Goal: Transaction & Acquisition: Purchase product/service

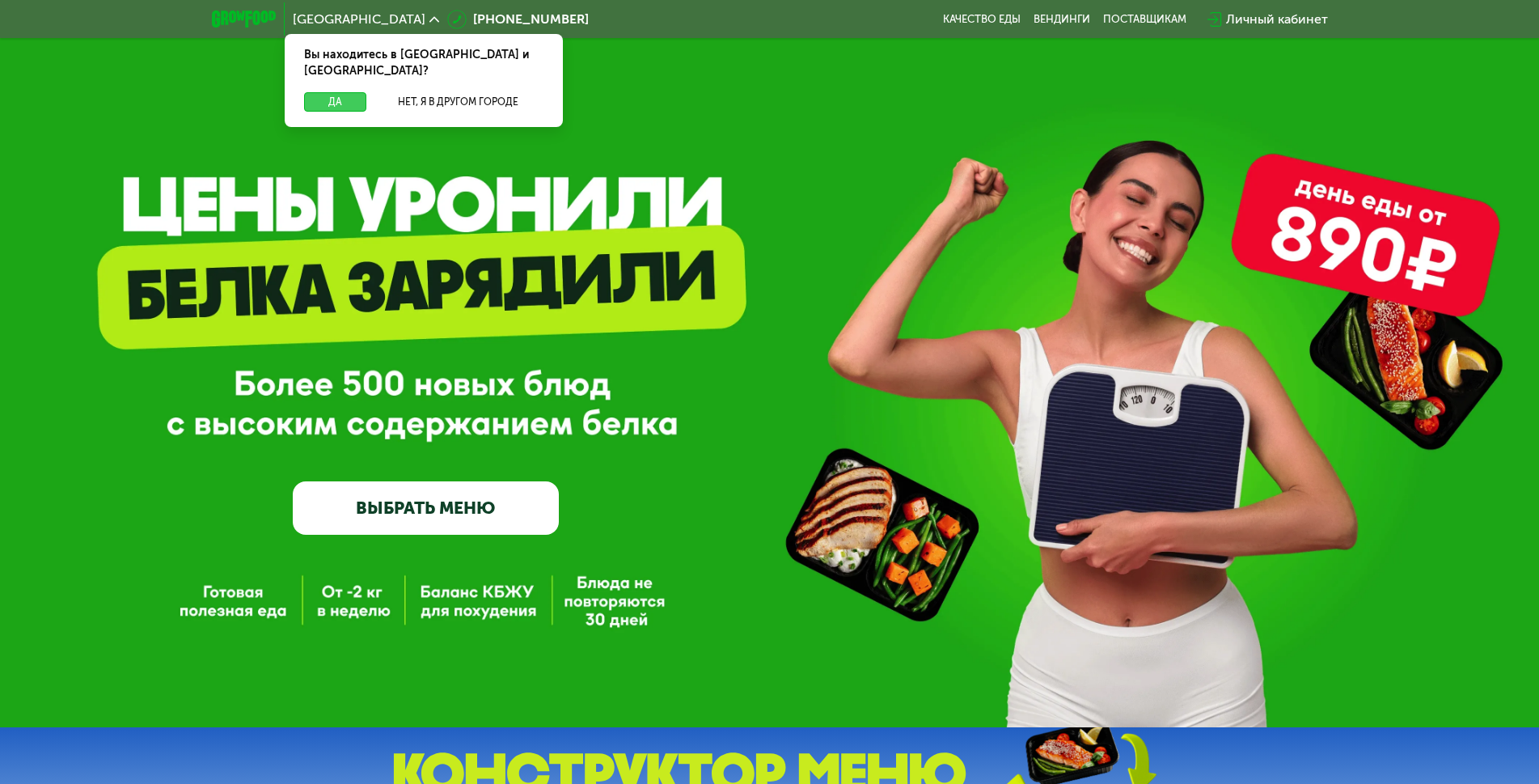
click at [351, 92] on button "Да" at bounding box center [335, 102] width 62 height 20
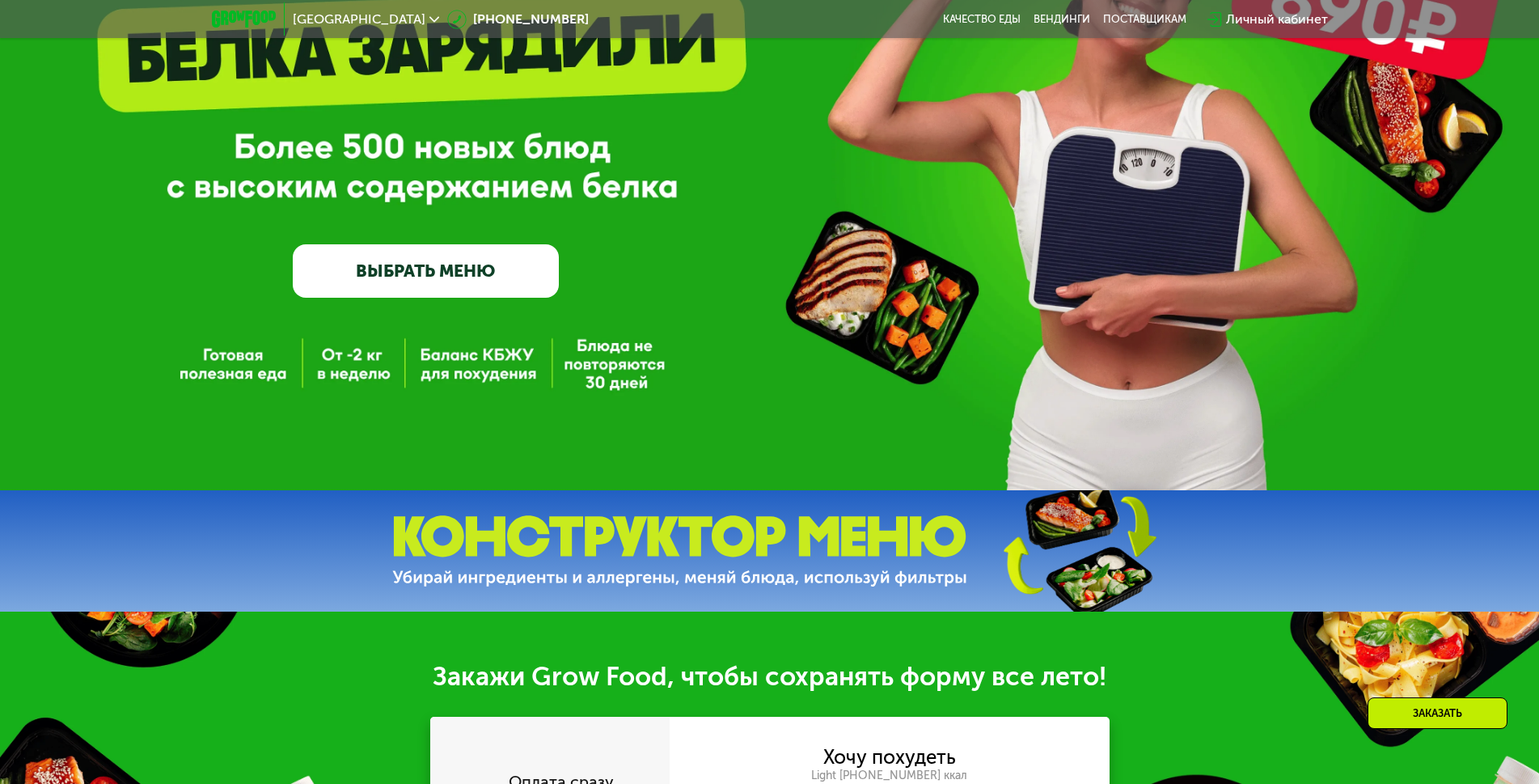
scroll to position [324, 0]
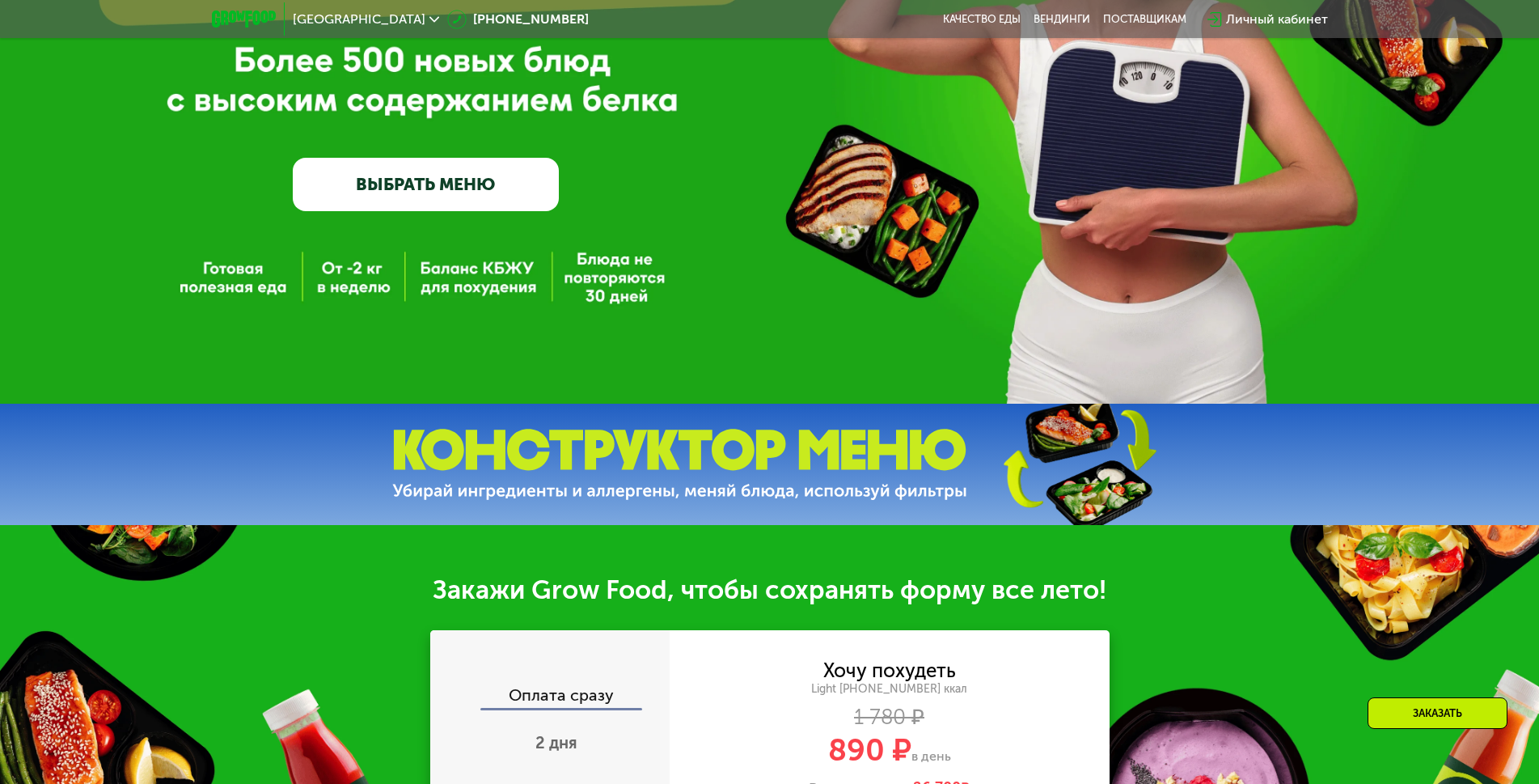
click at [439, 201] on link "ВЫБРАТЬ МЕНЮ" at bounding box center [425, 184] width 266 height 53
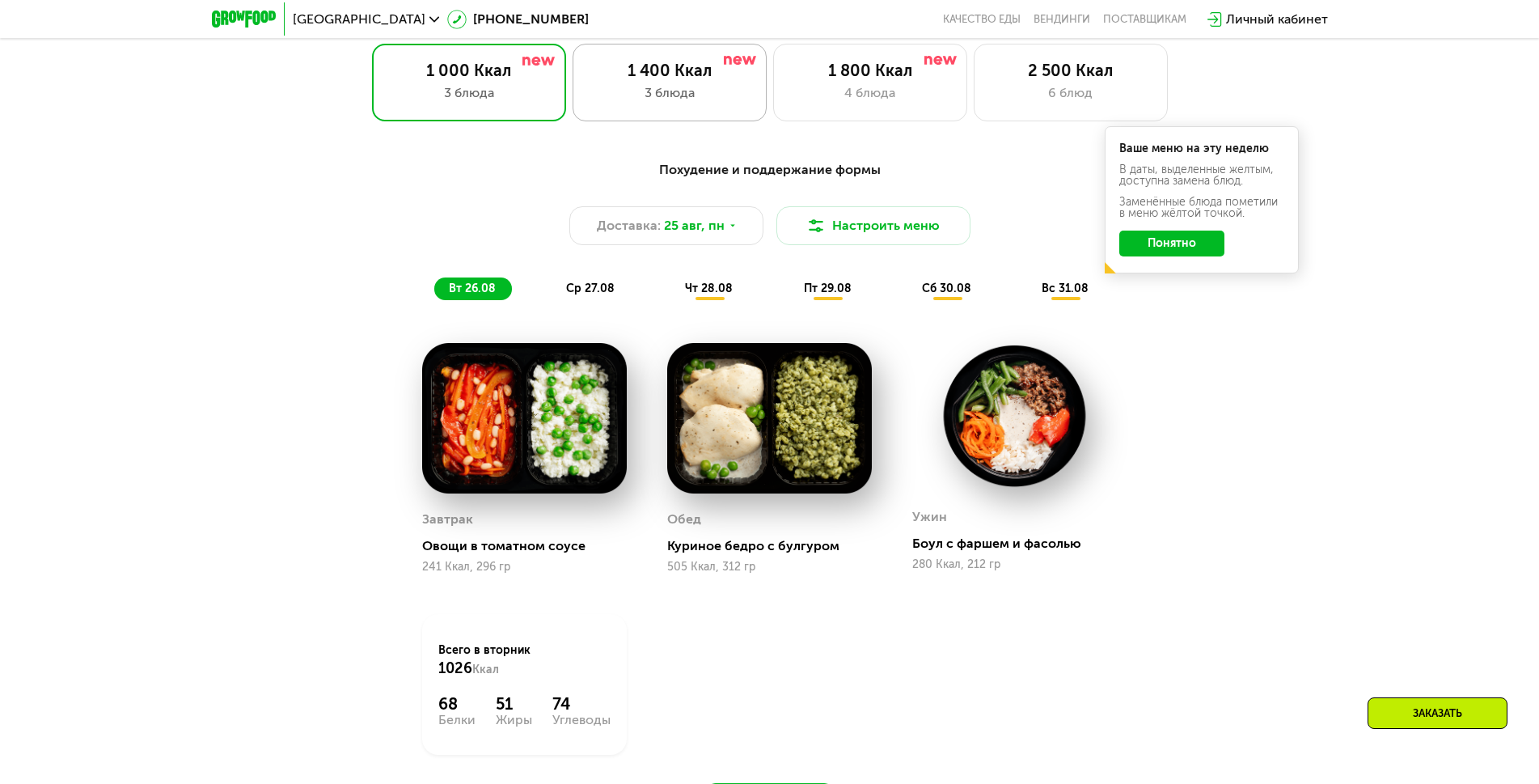
scroll to position [971, 0]
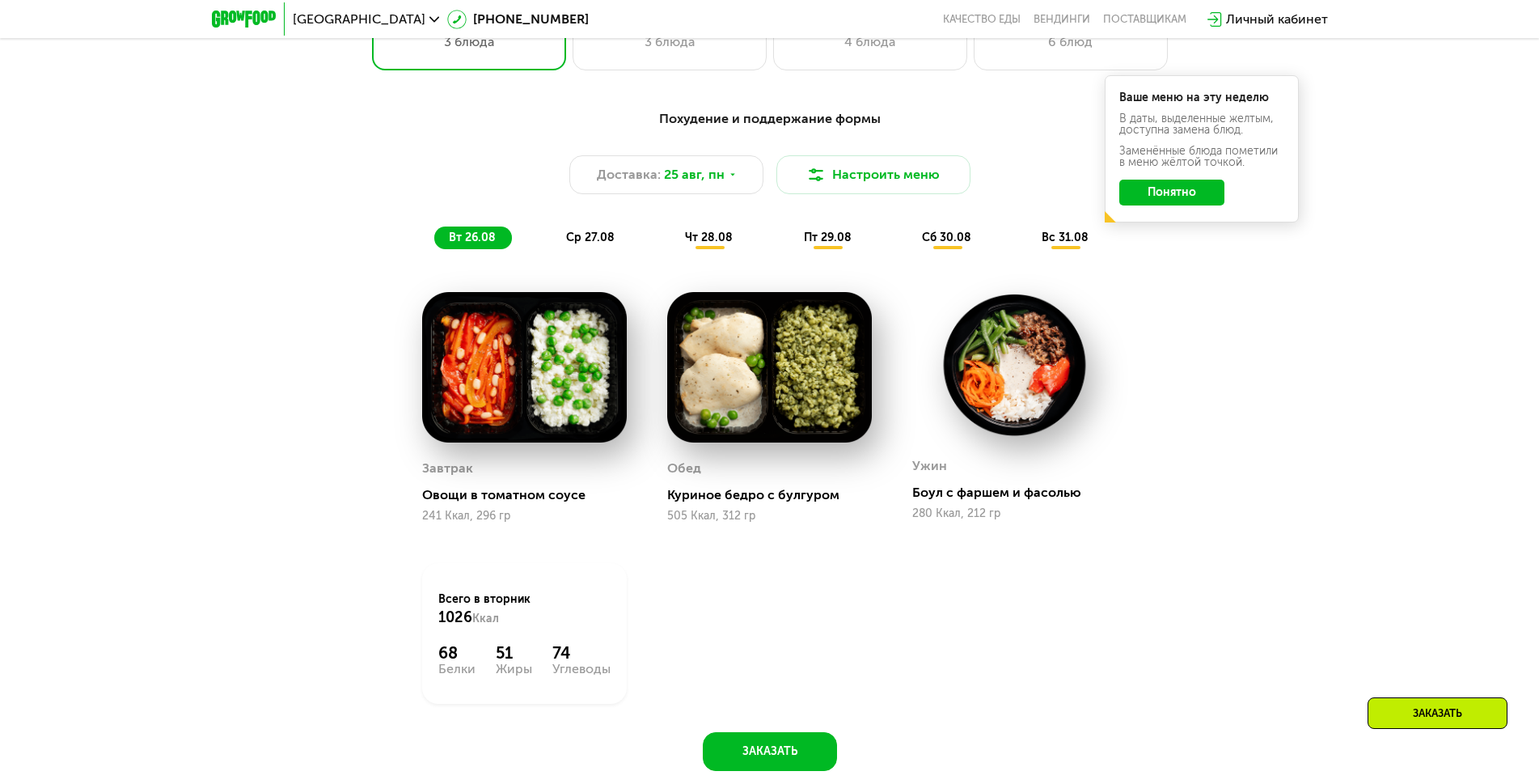
click at [584, 238] on span "ср 27.08" at bounding box center [590, 238] width 48 height 14
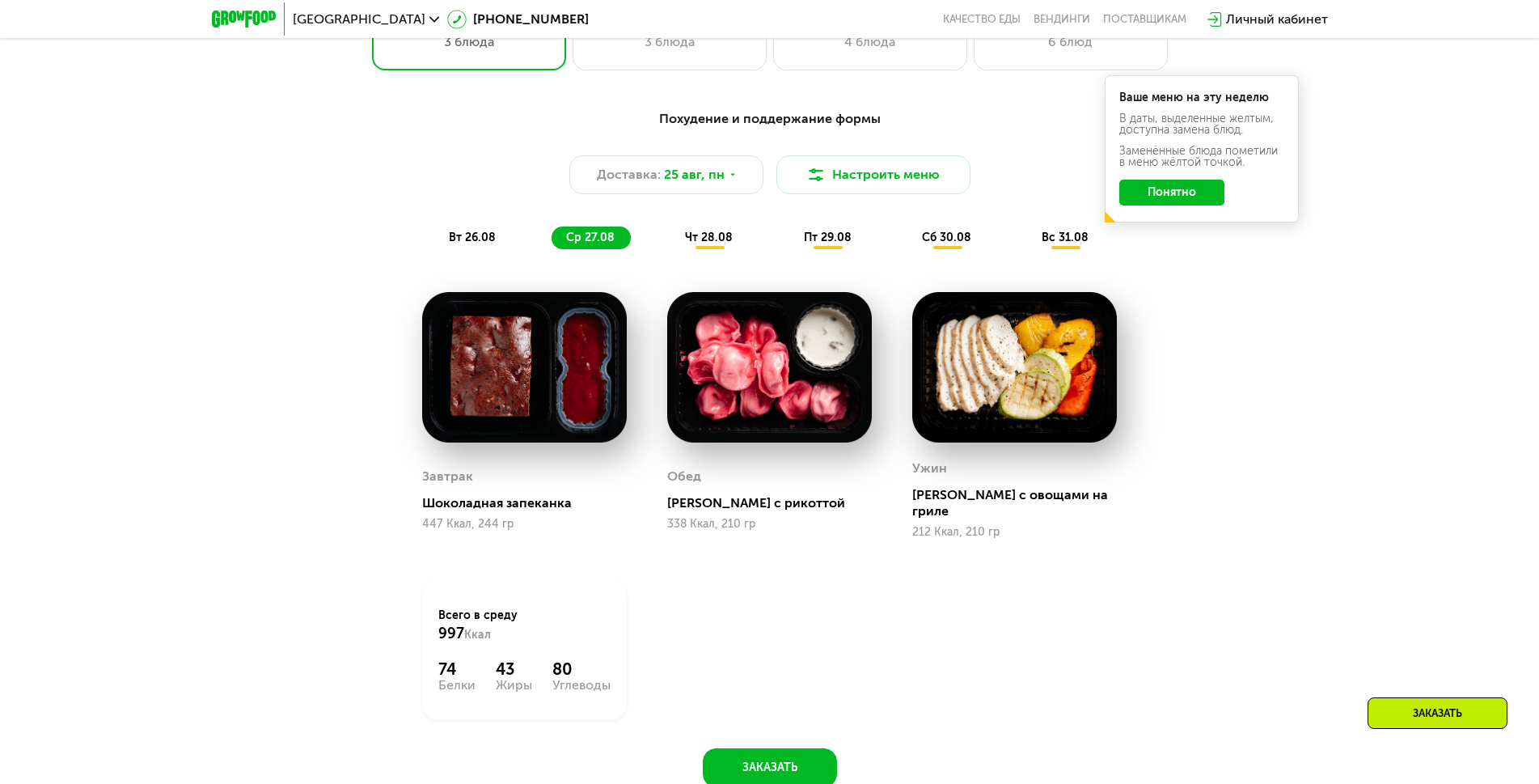
click at [691, 244] on span "чт 28.08" at bounding box center [708, 238] width 47 height 14
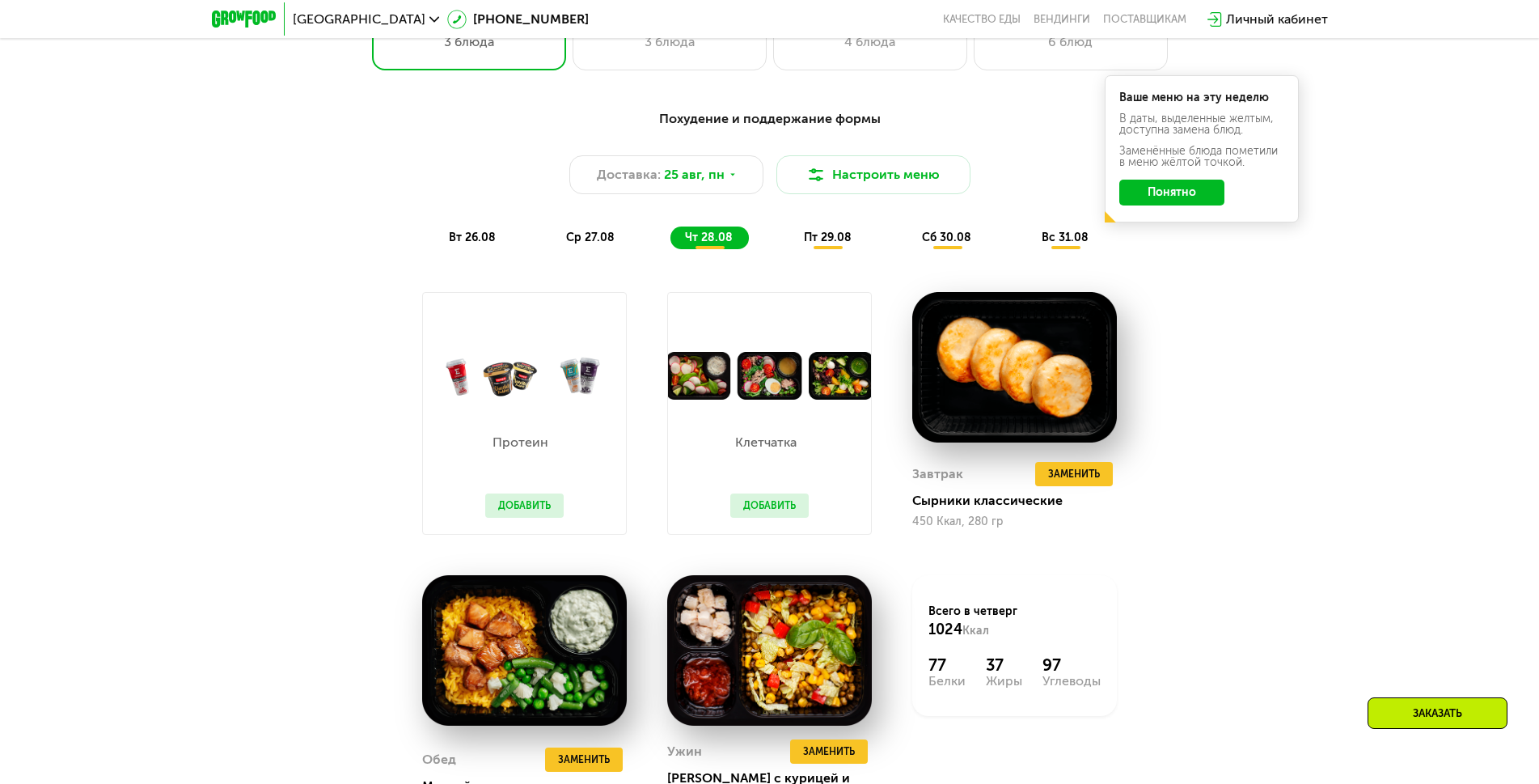
click at [831, 243] on span "пт 29.08" at bounding box center [827, 238] width 47 height 14
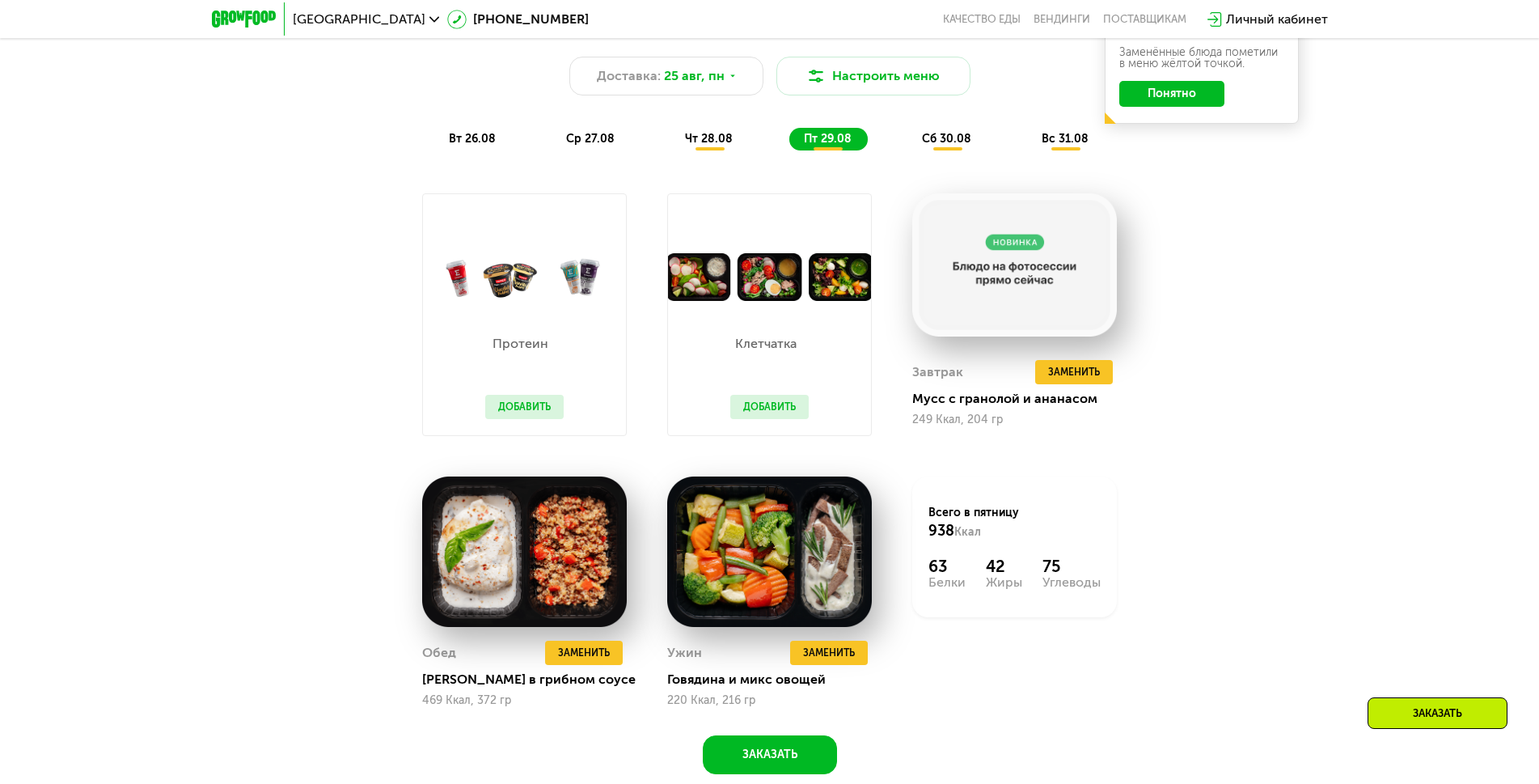
scroll to position [1052, 0]
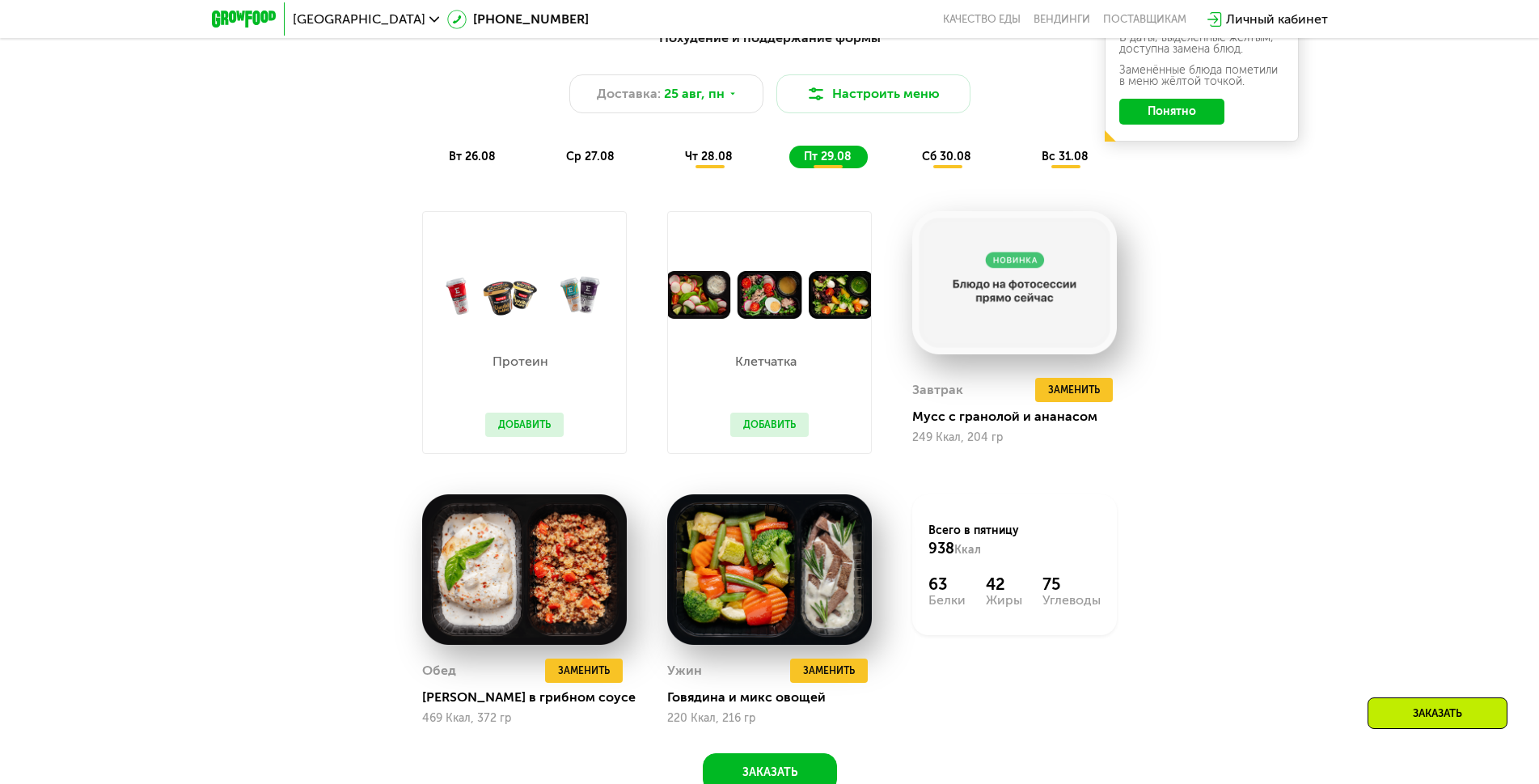
click at [943, 163] on span "сб 30.08" at bounding box center [946, 157] width 49 height 14
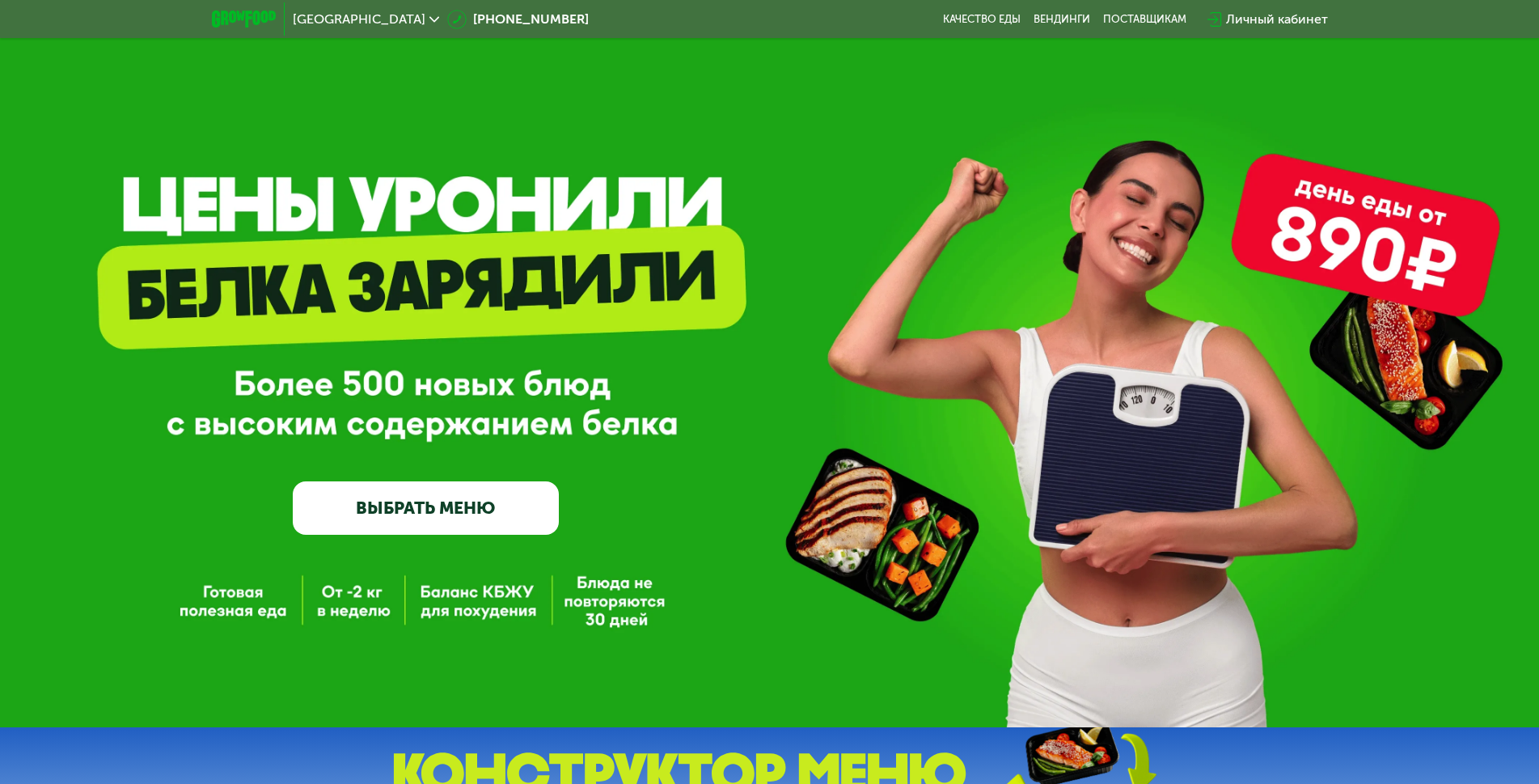
scroll to position [566, 0]
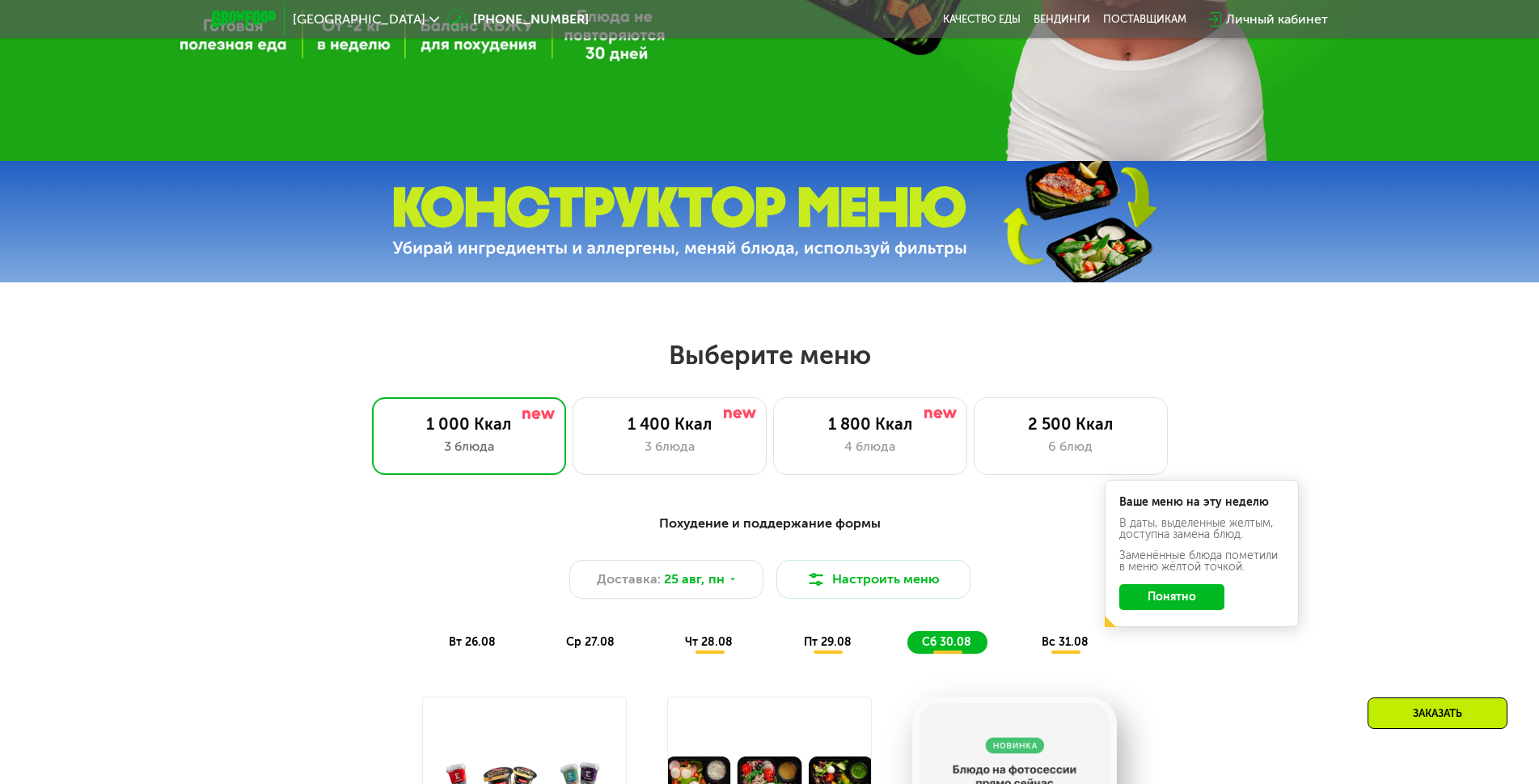
click at [1190, 603] on button "Понятно" at bounding box center [1172, 597] width 105 height 26
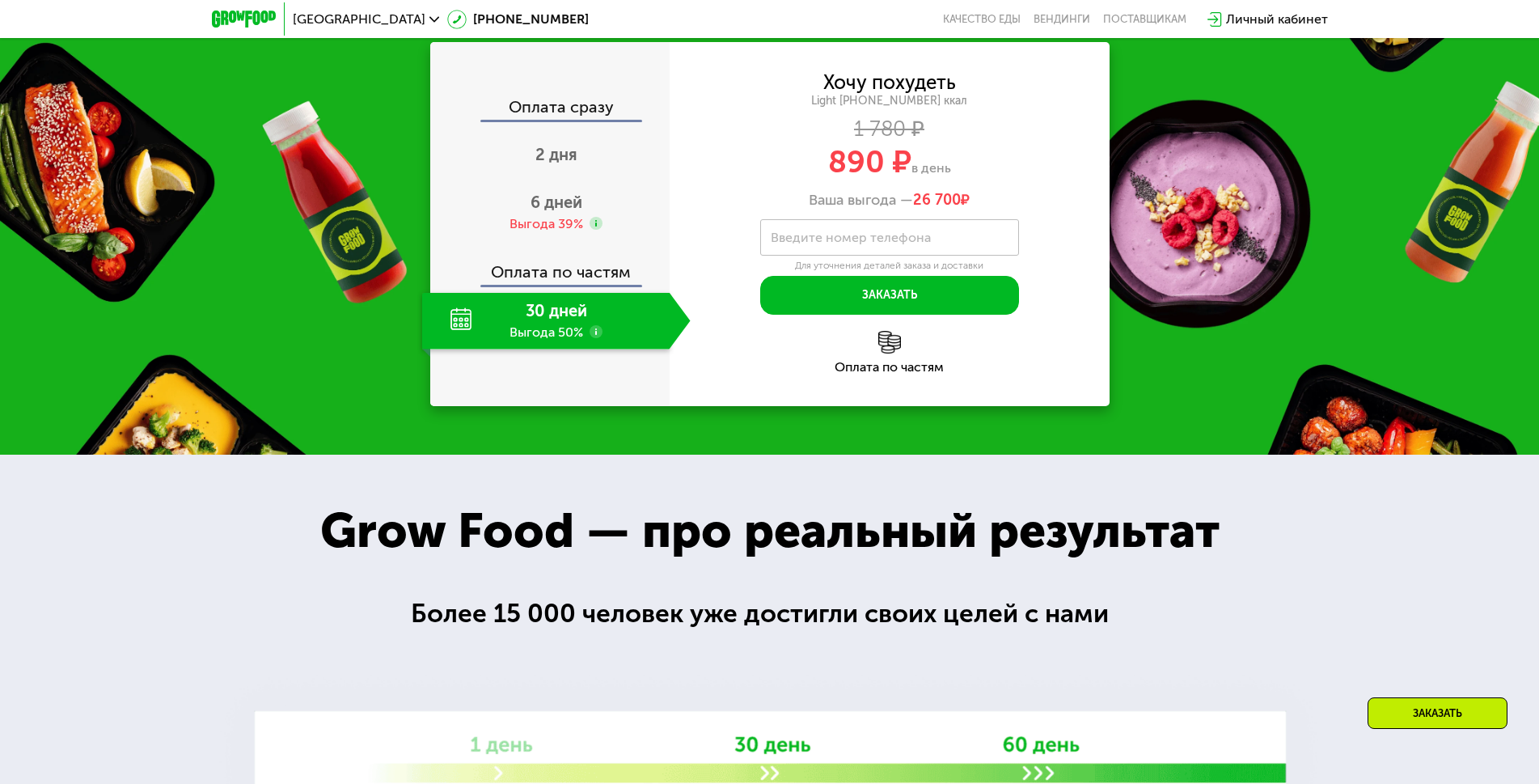
scroll to position [1860, 0]
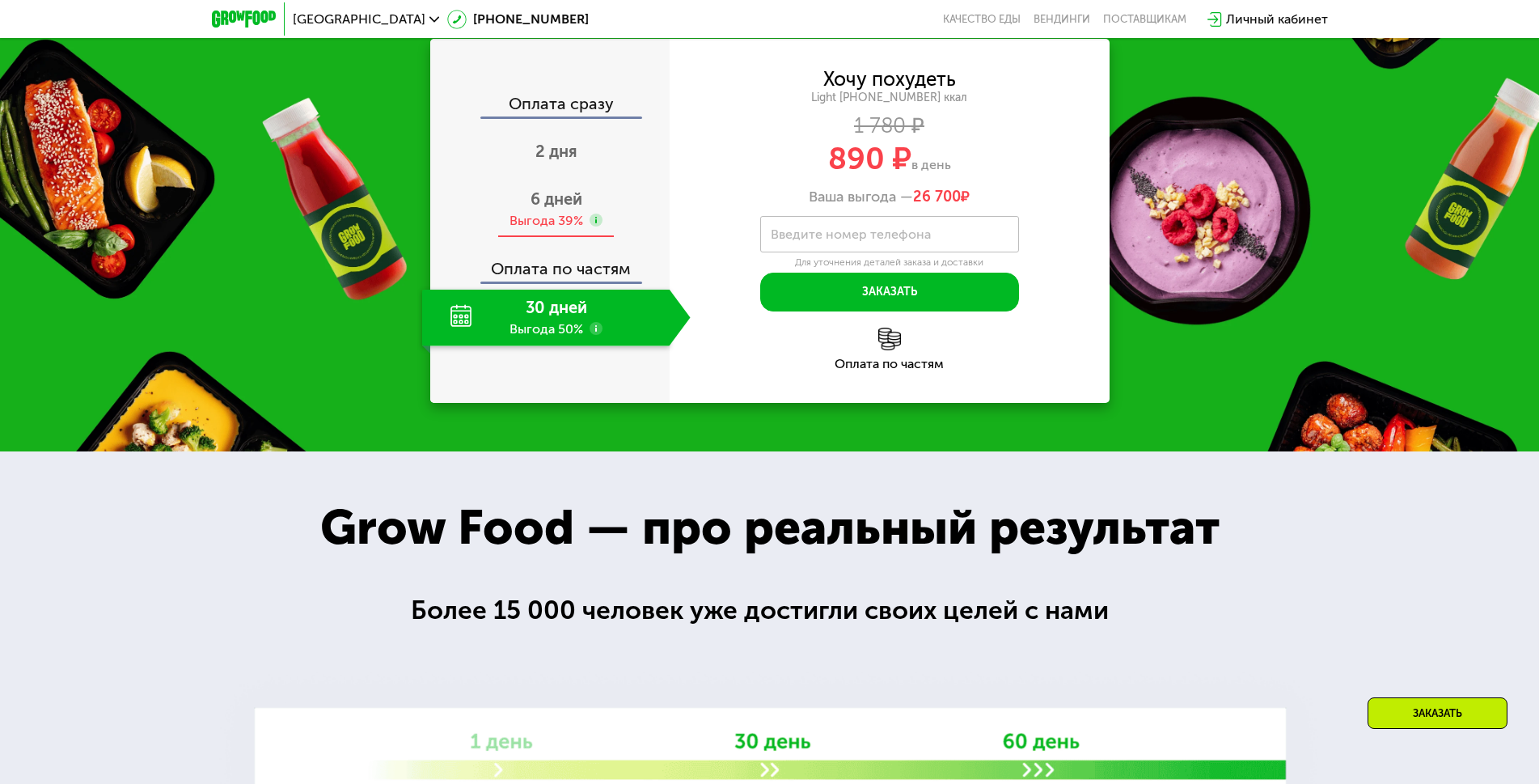
click at [547, 208] on span "6 дней" at bounding box center [556, 199] width 52 height 20
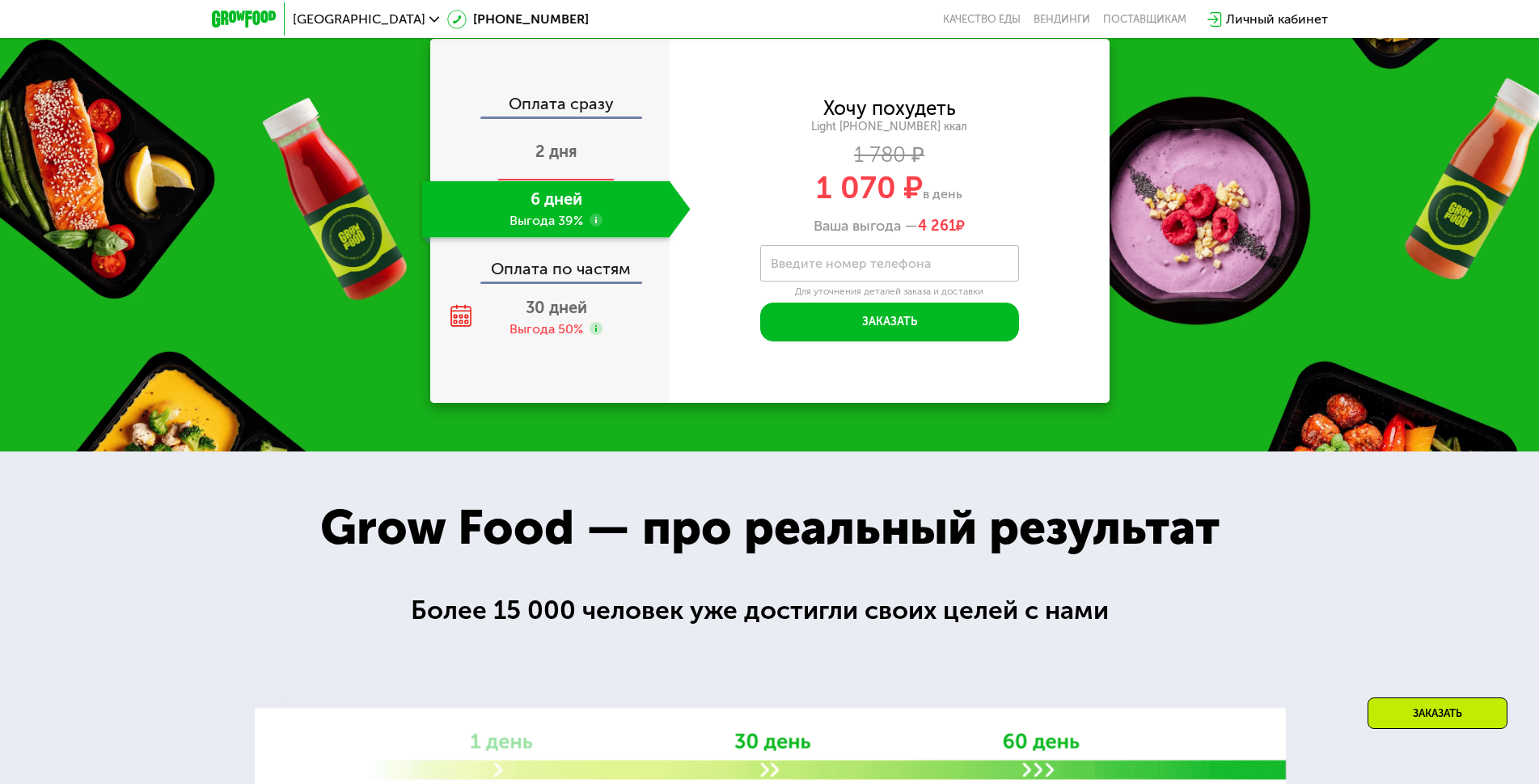
click at [548, 182] on div "2 дня" at bounding box center [557, 153] width 269 height 57
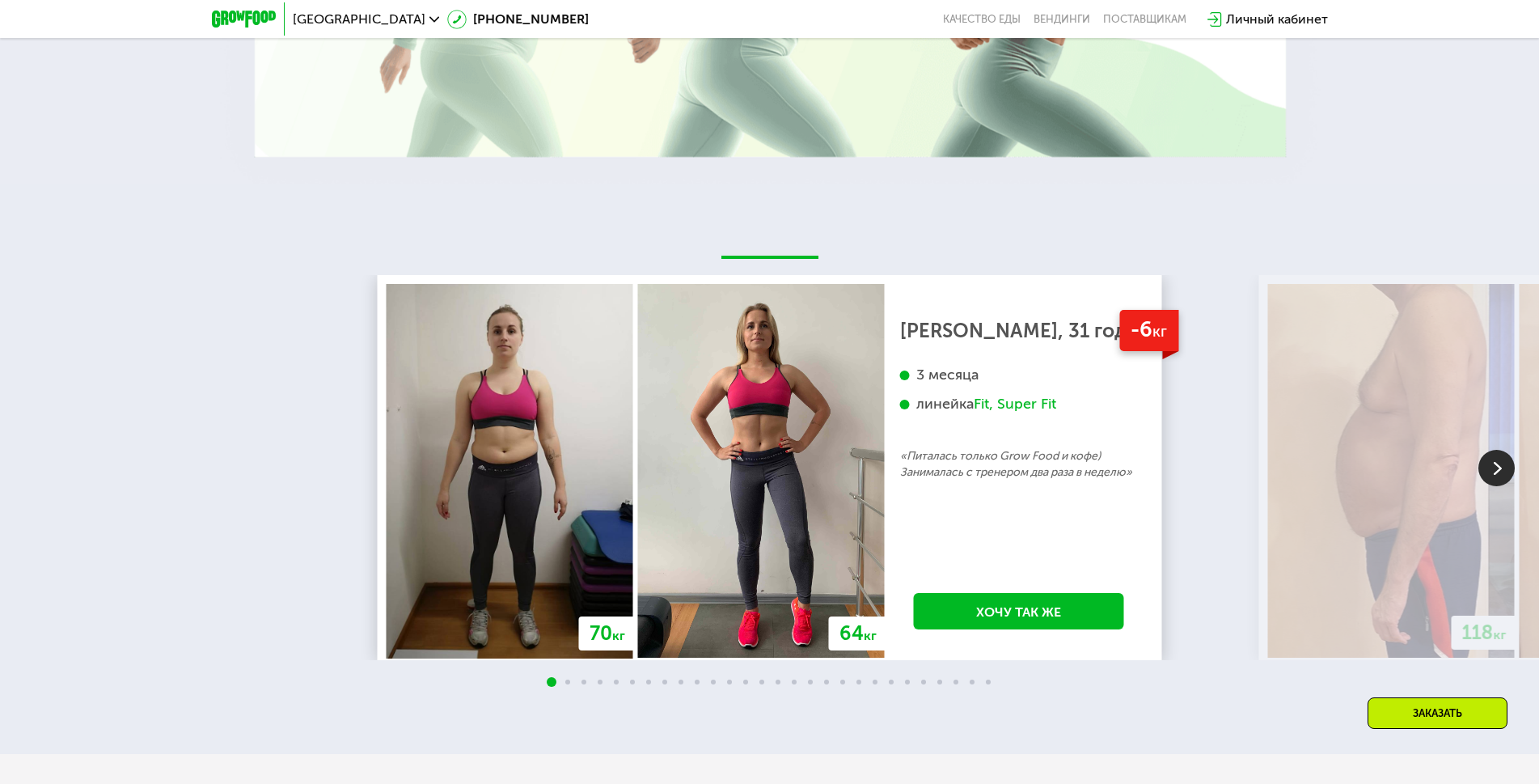
scroll to position [2992, 0]
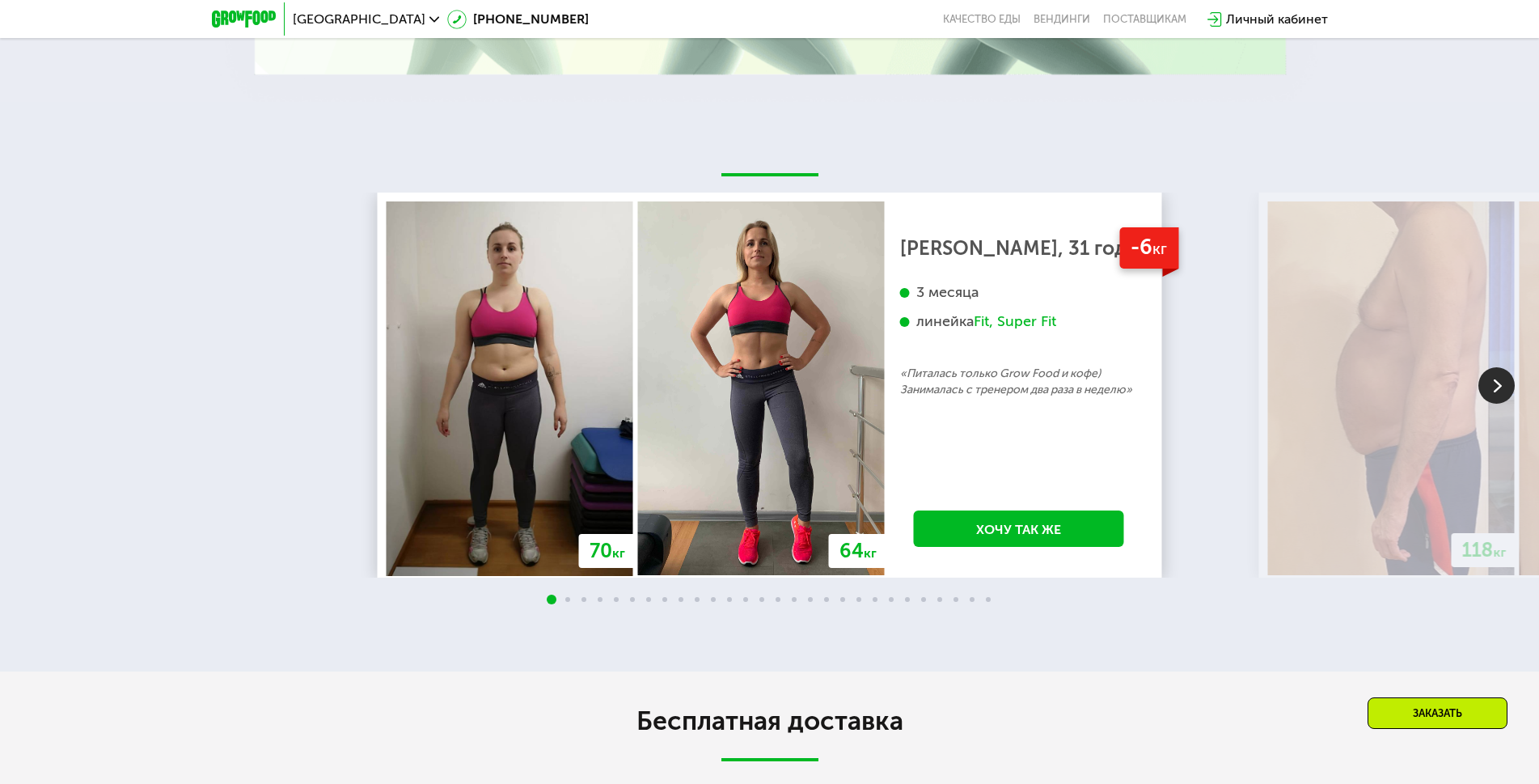
click at [1493, 391] on img at bounding box center [1497, 386] width 36 height 36
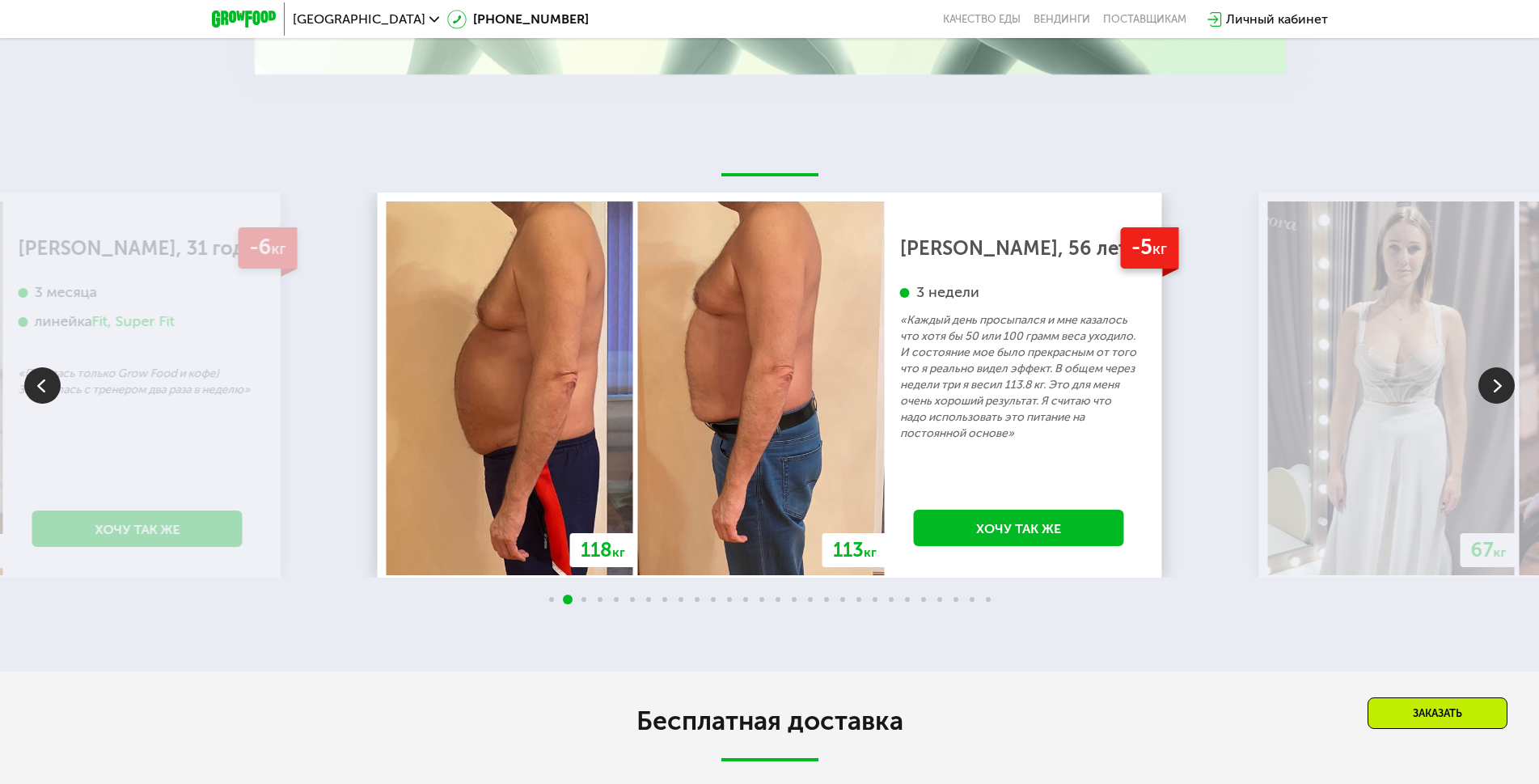
click at [1493, 391] on img at bounding box center [1497, 386] width 36 height 36
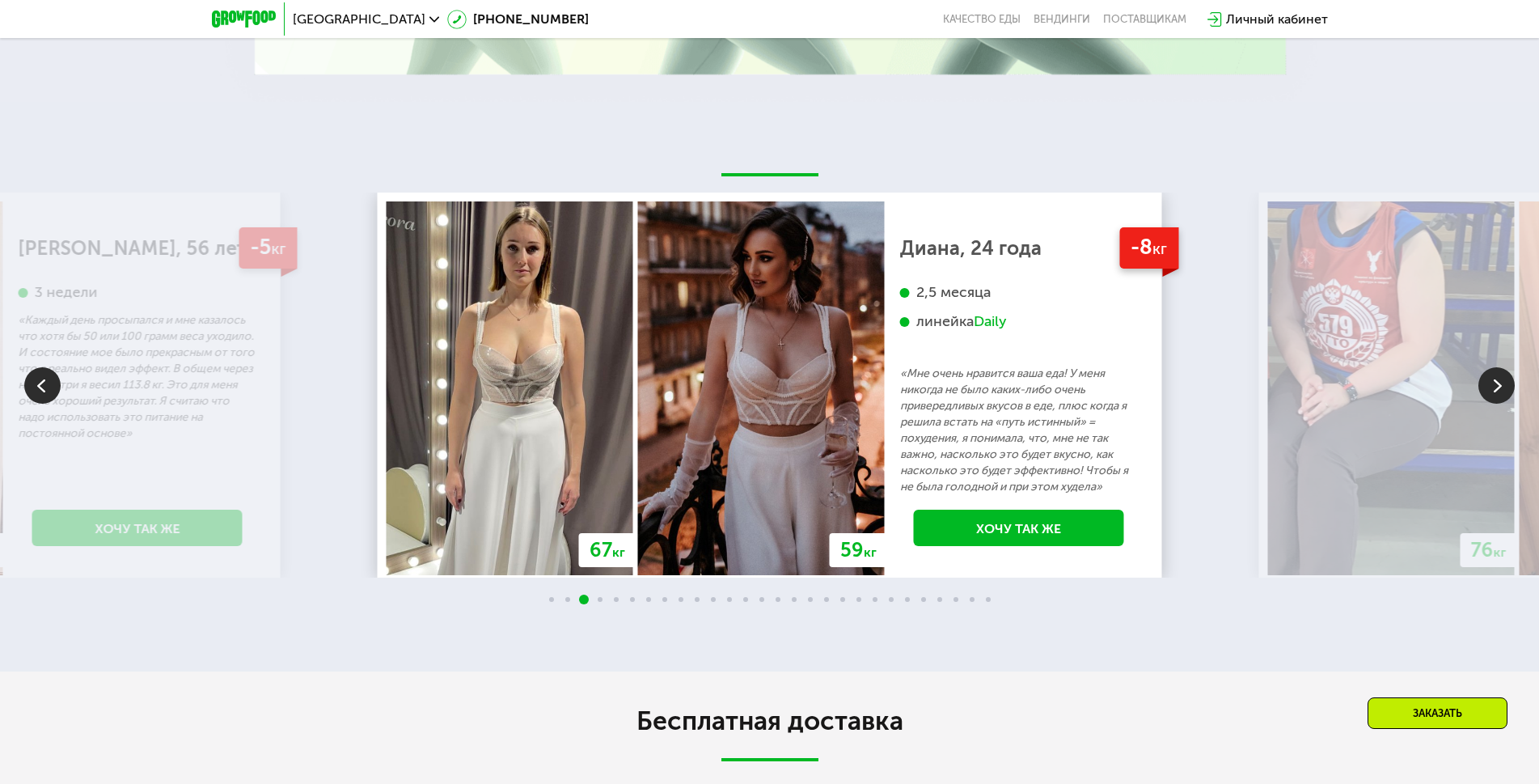
click at [1494, 390] on img at bounding box center [1497, 386] width 36 height 36
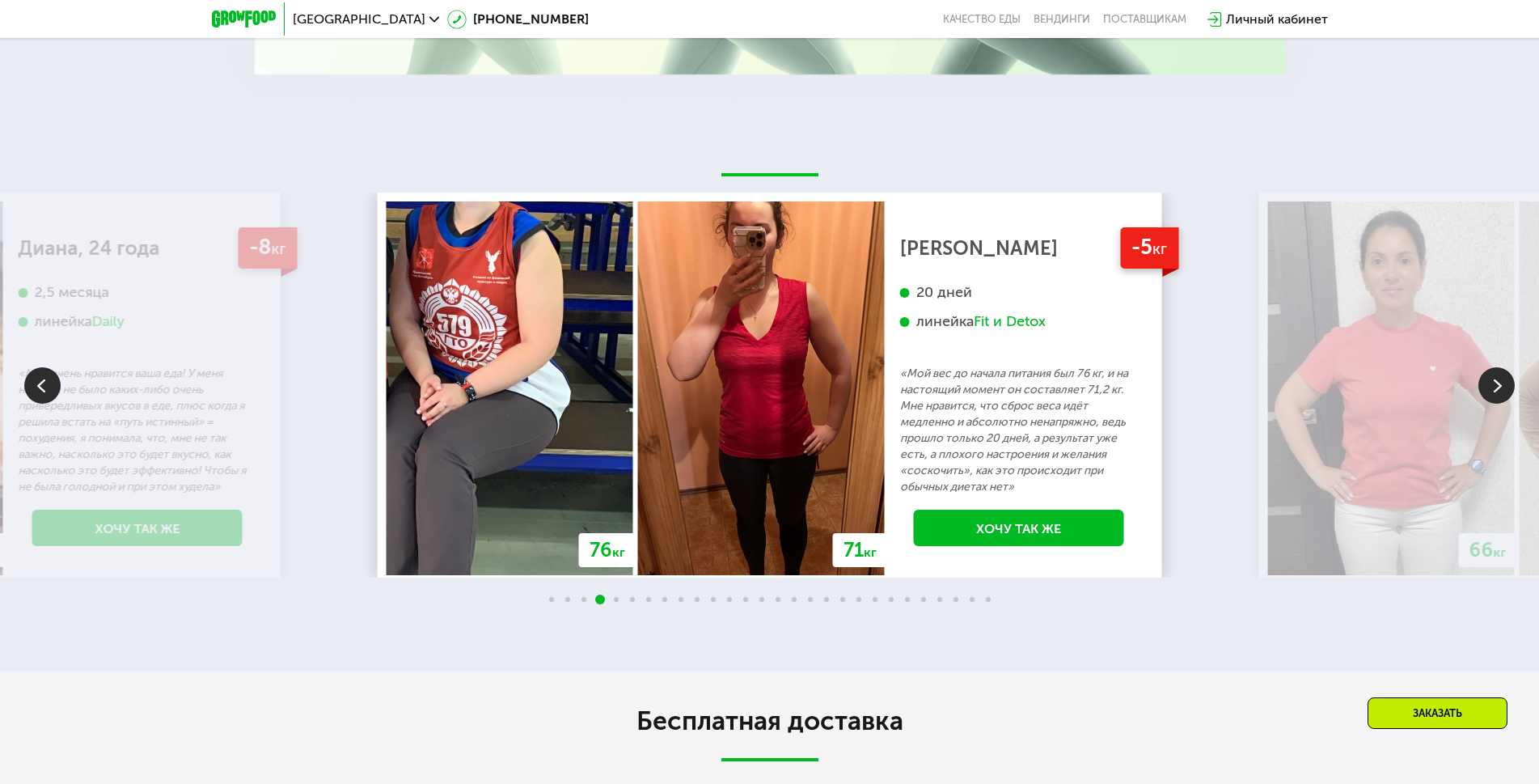
click at [1494, 390] on img at bounding box center [1497, 386] width 36 height 36
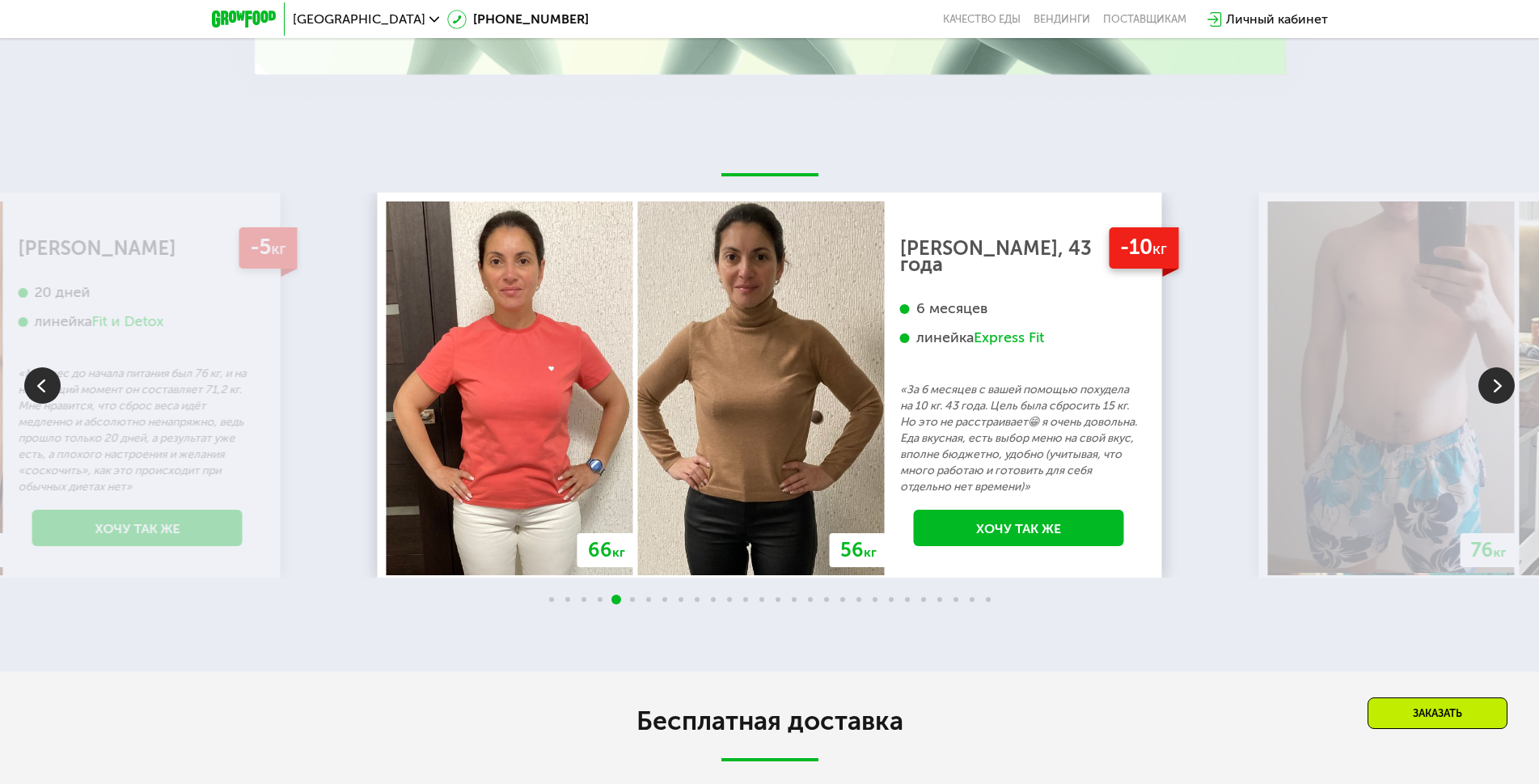
click at [1494, 390] on img at bounding box center [1497, 386] width 36 height 36
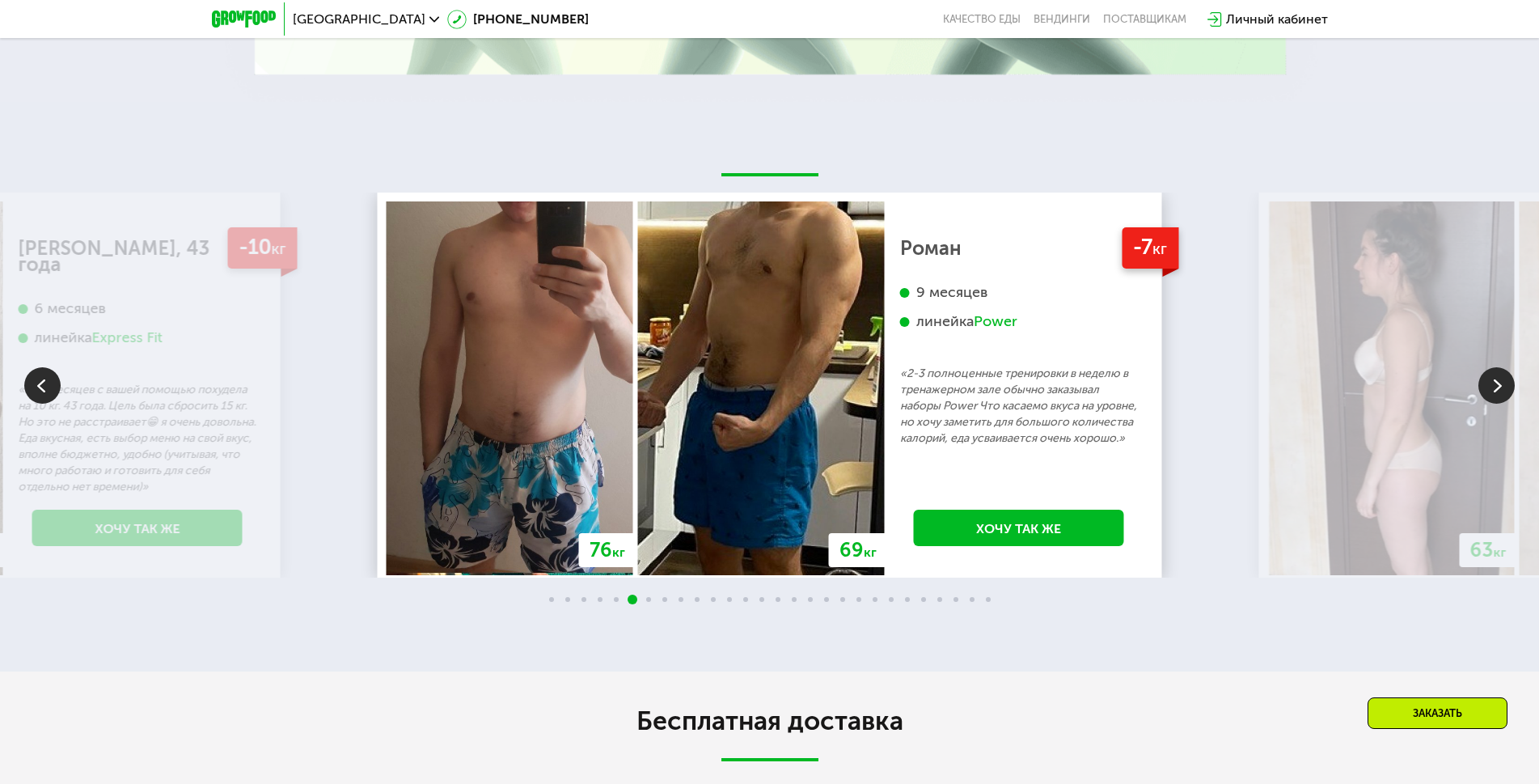
click at [1494, 390] on img at bounding box center [1497, 386] width 36 height 36
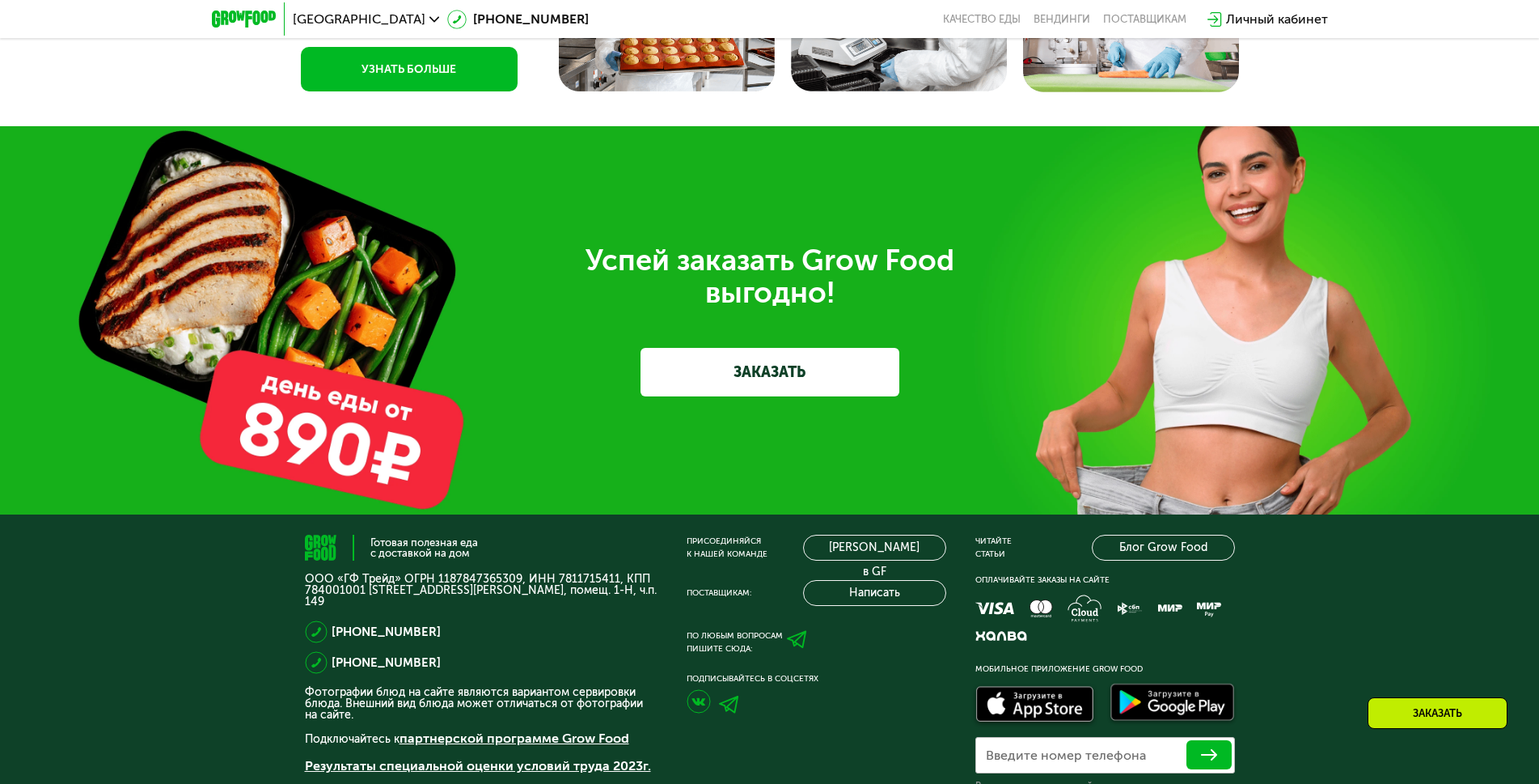
scroll to position [4934, 0]
